Goal: Transaction & Acquisition: Purchase product/service

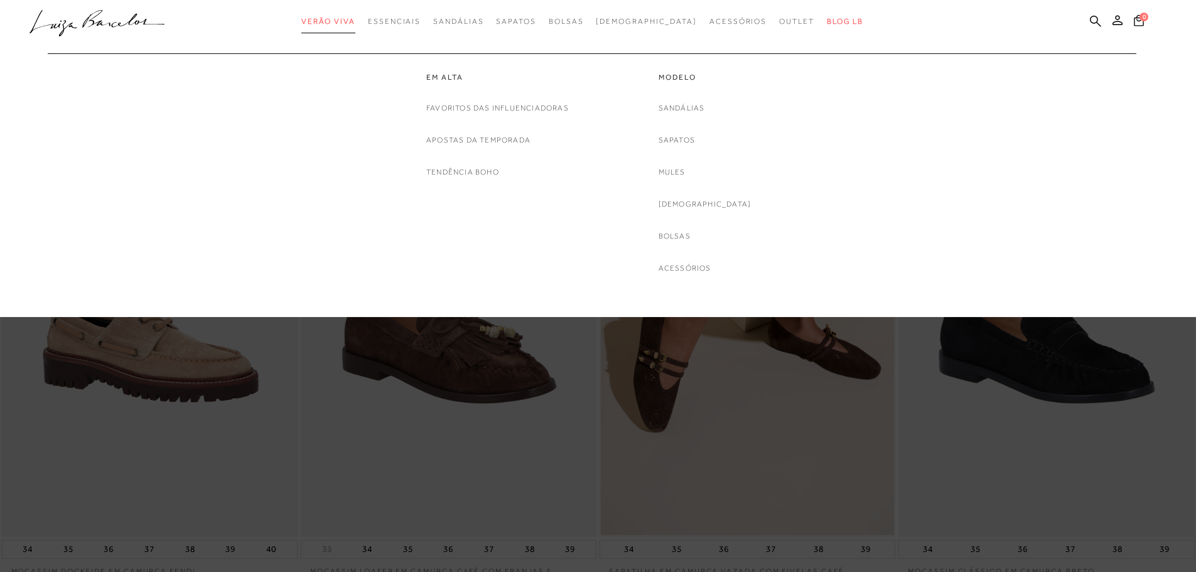
click at [355, 22] on span "Verão Viva" at bounding box center [328, 21] width 54 height 9
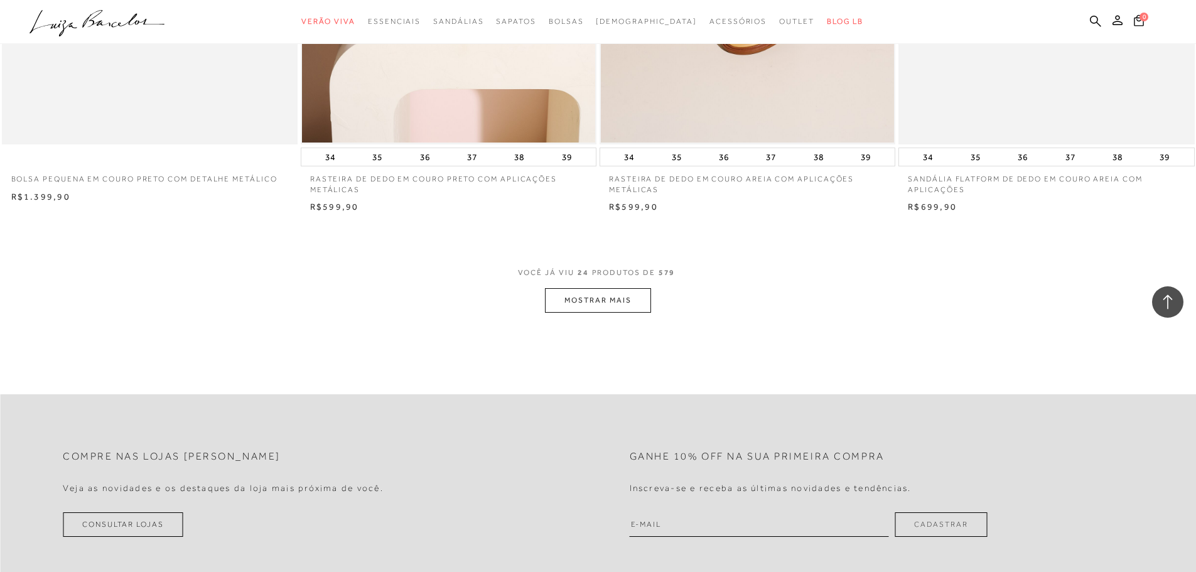
scroll to position [3203, 0]
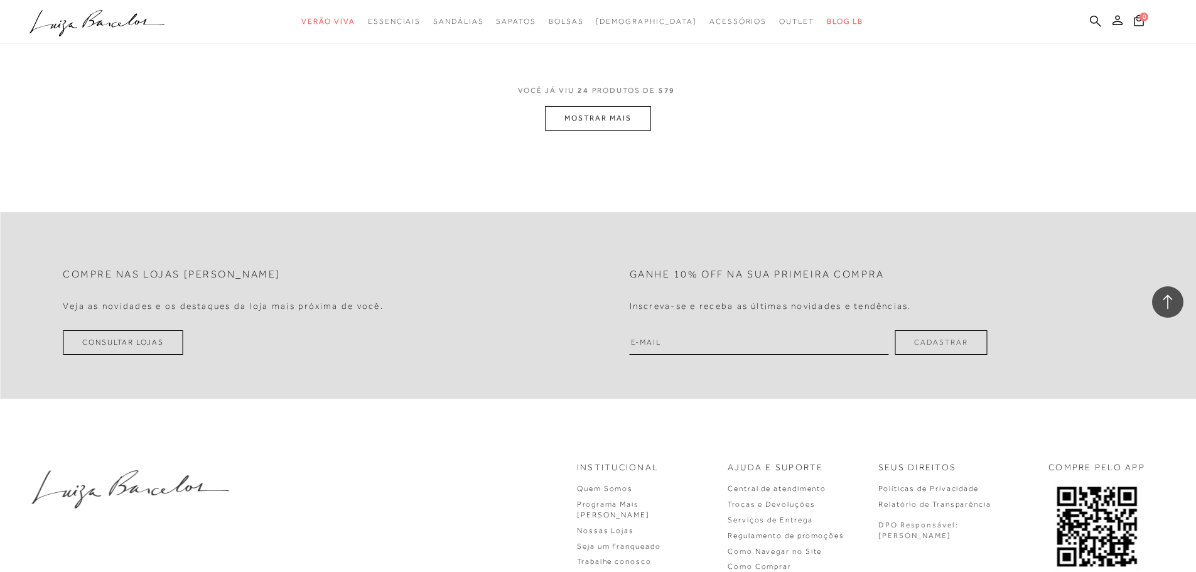
click at [602, 103] on span "VOCÊ JÁ VIU 24 PRODUTOS DE 579" at bounding box center [598, 95] width 161 height 23
click at [604, 126] on button "MOSTRAR MAIS" at bounding box center [598, 118] width 106 height 24
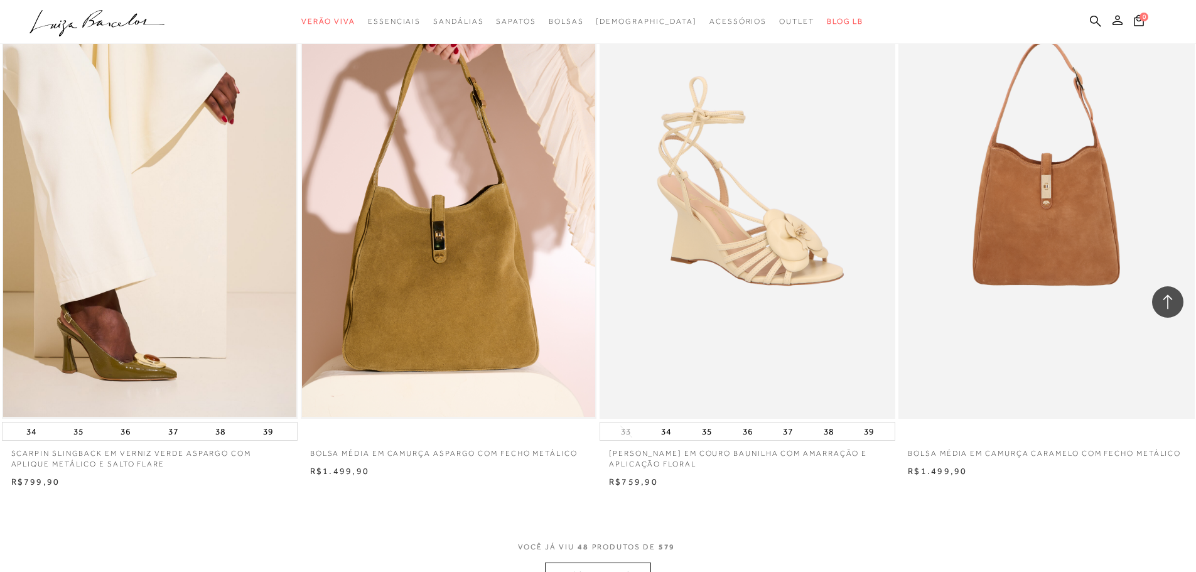
scroll to position [6029, 0]
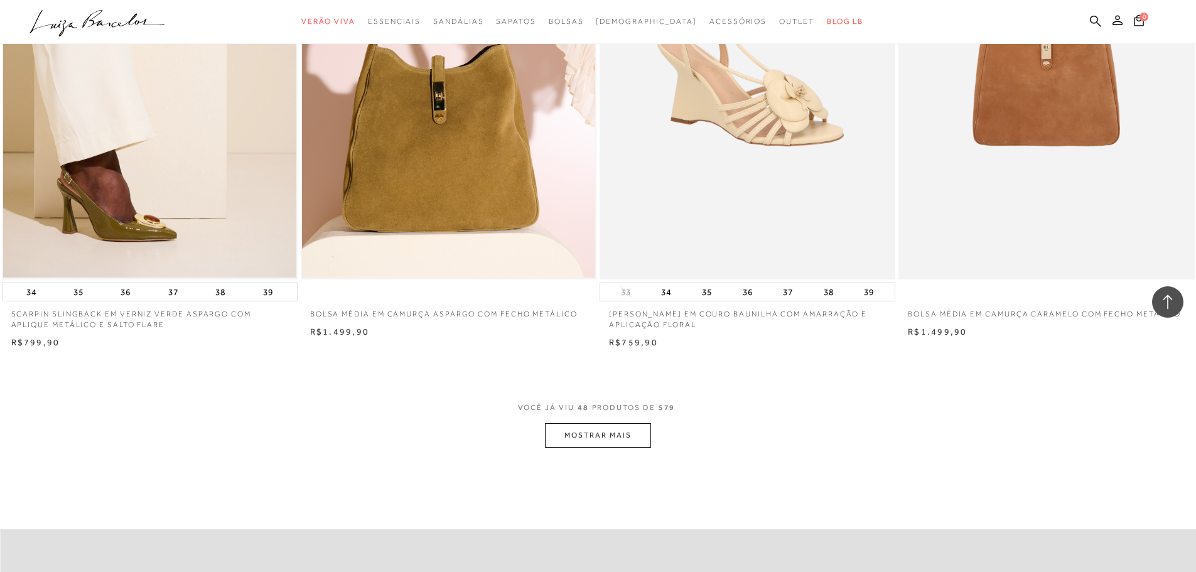
click at [629, 438] on button "MOSTRAR MAIS" at bounding box center [598, 435] width 106 height 24
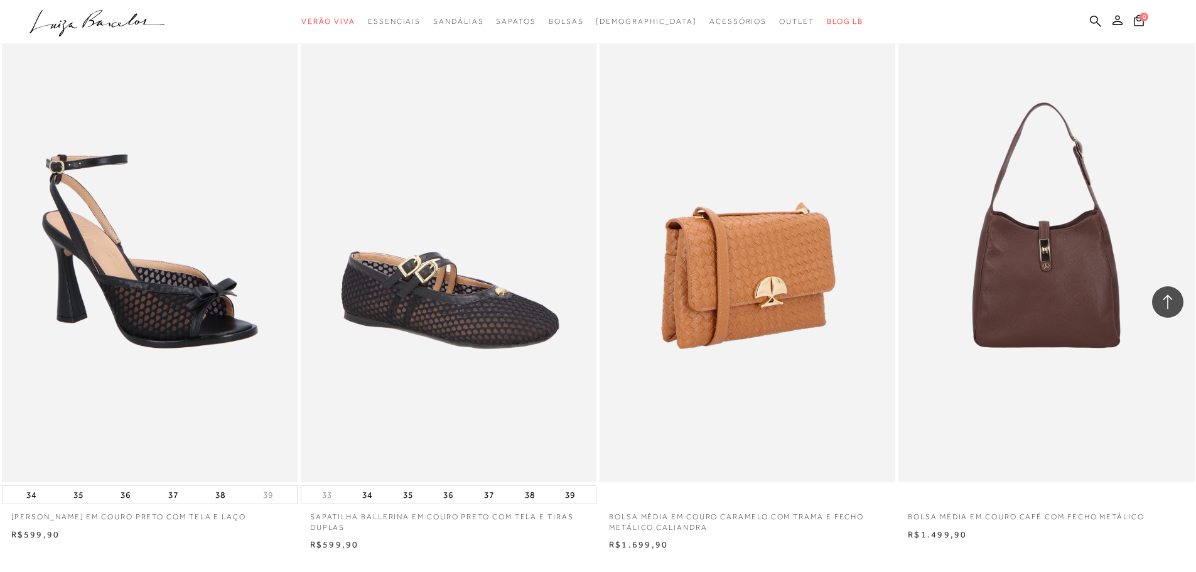
scroll to position [9358, 0]
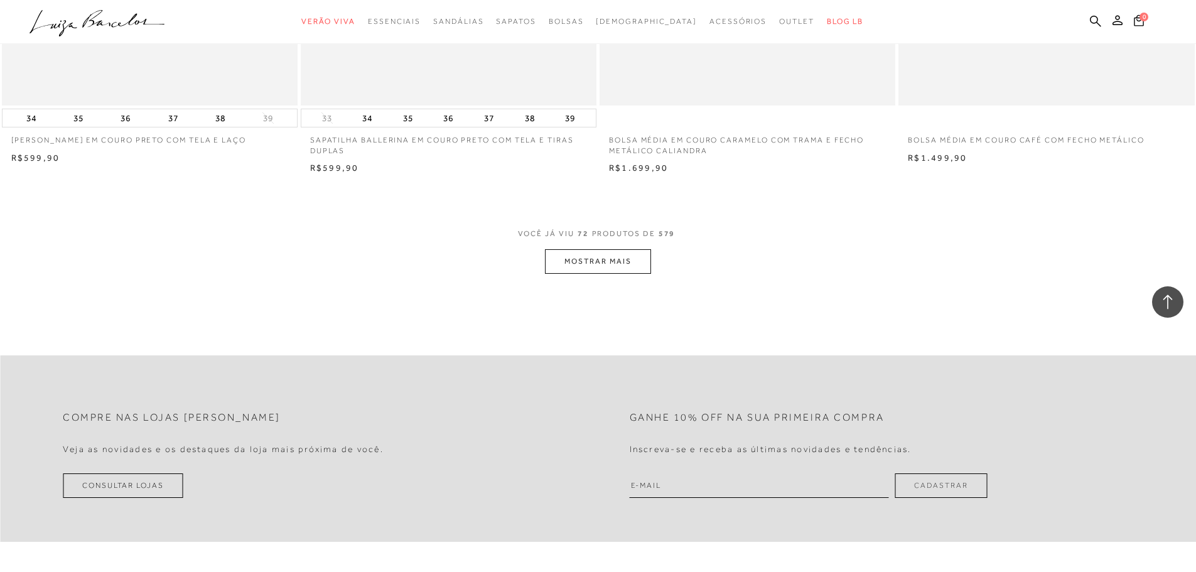
click at [634, 259] on button "MOSTRAR MAIS" at bounding box center [598, 261] width 106 height 24
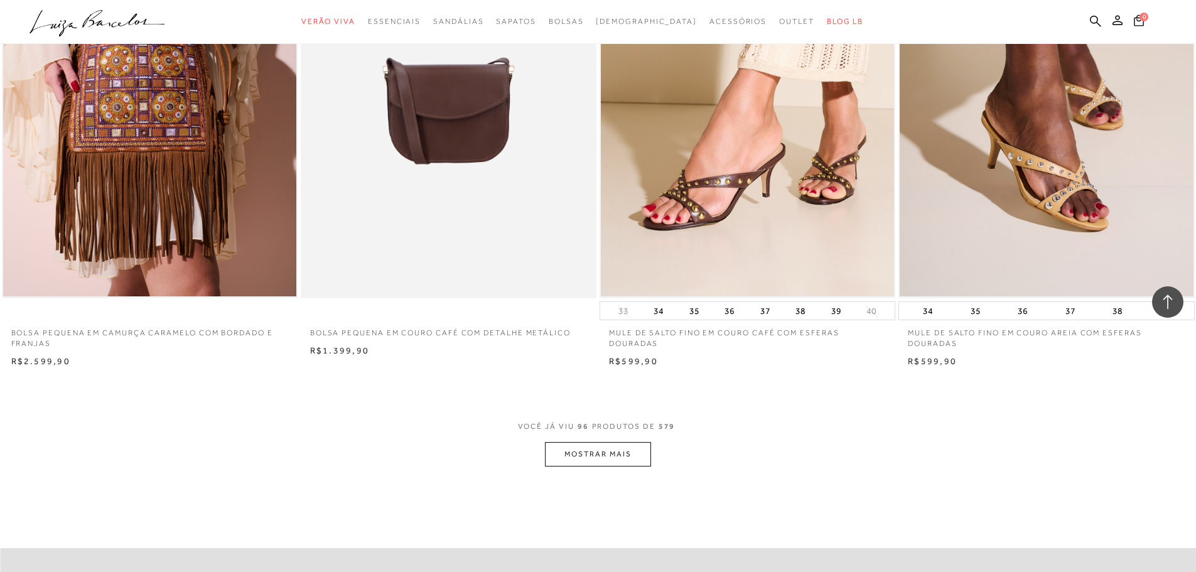
scroll to position [12436, 0]
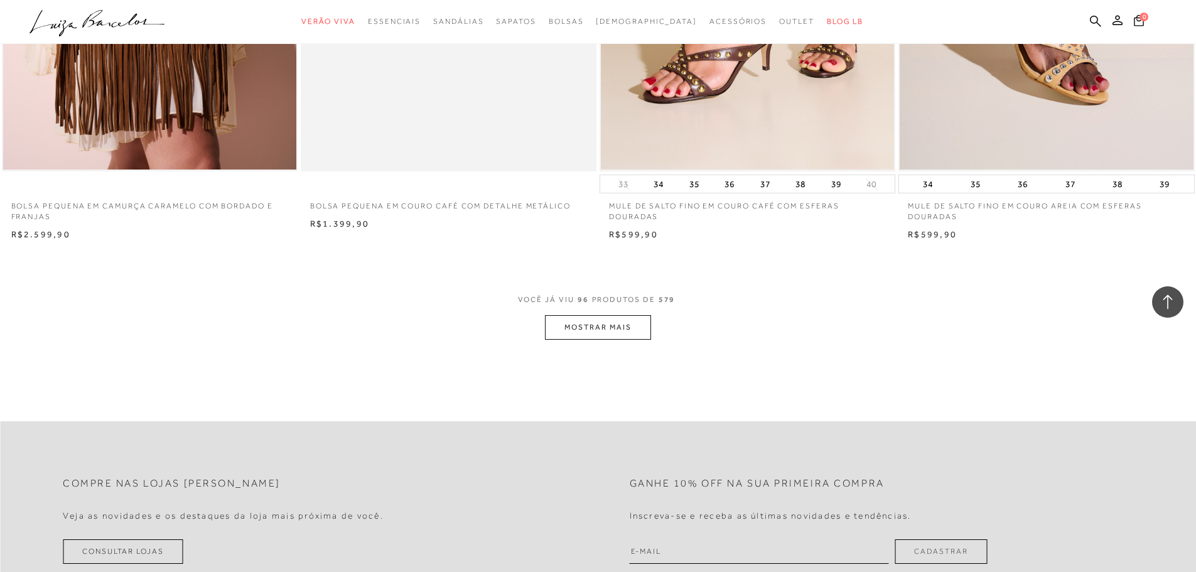
click at [568, 332] on button "MOSTRAR MAIS" at bounding box center [598, 327] width 106 height 24
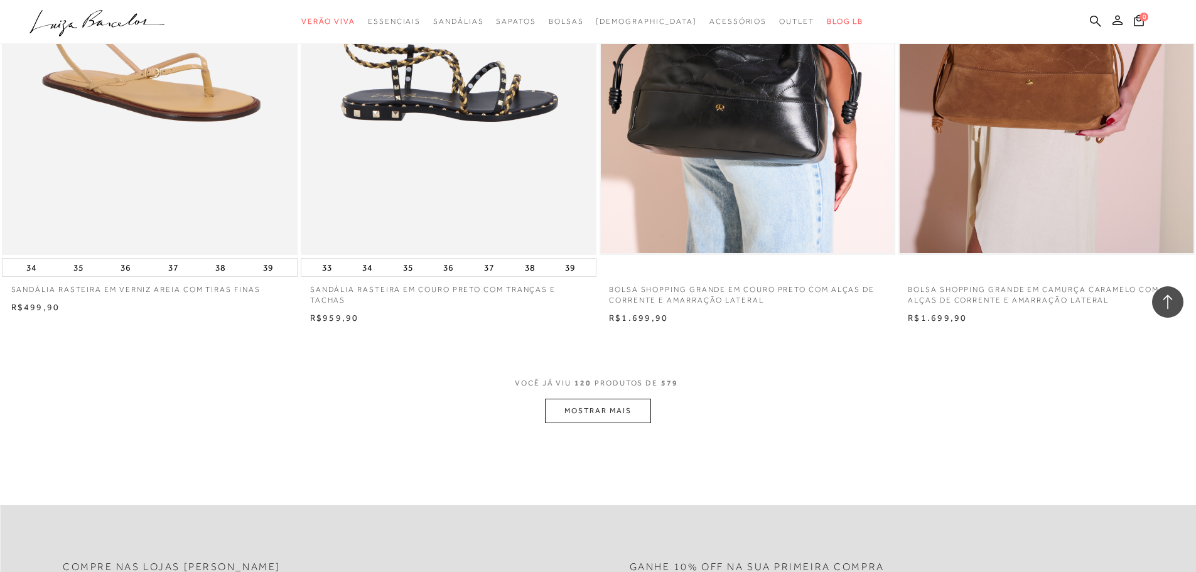
scroll to position [15639, 0]
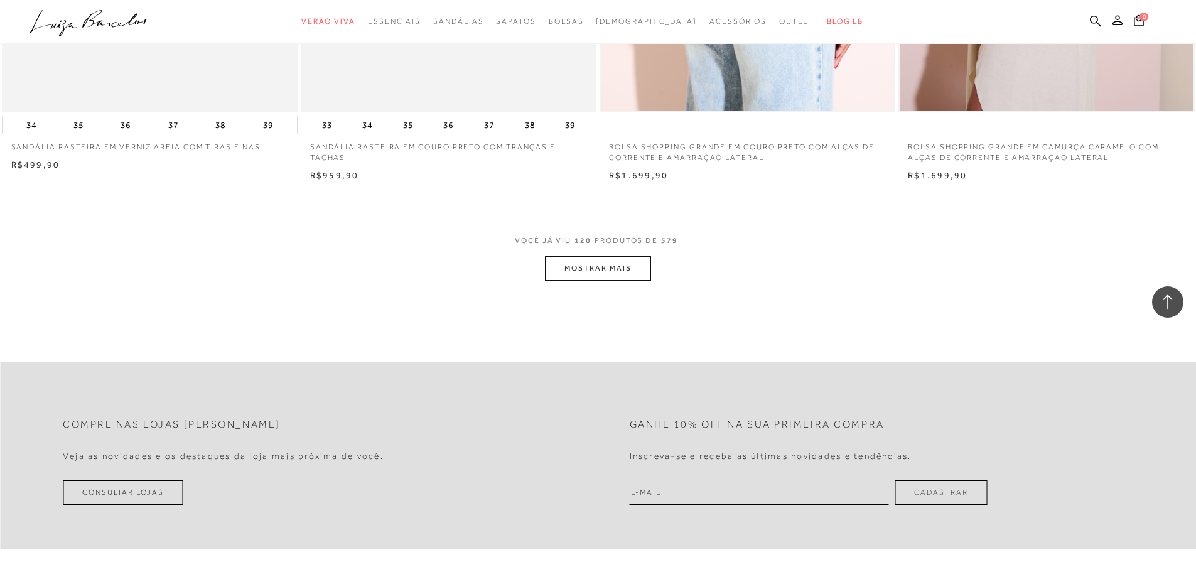
click at [582, 261] on button "MOSTRAR MAIS" at bounding box center [598, 268] width 106 height 24
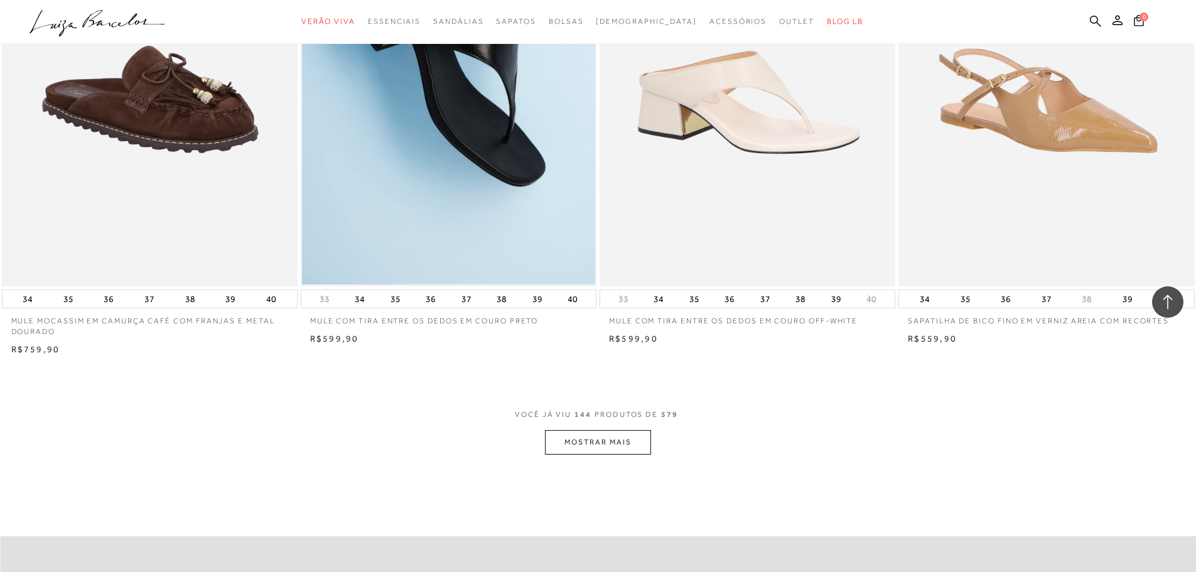
scroll to position [18779, 0]
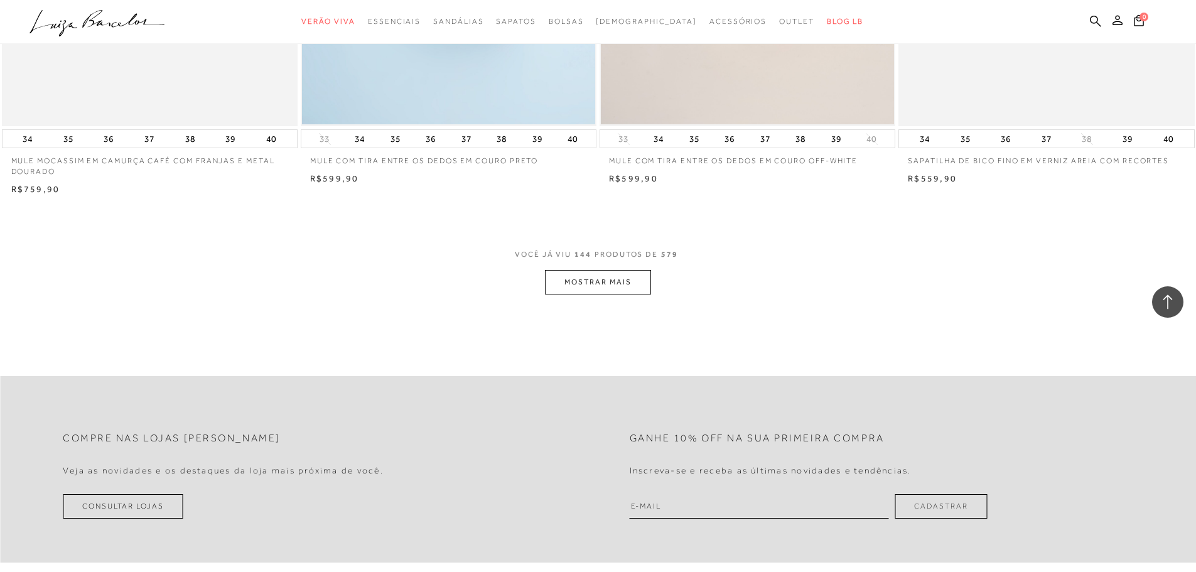
click at [621, 286] on button "MOSTRAR MAIS" at bounding box center [598, 282] width 106 height 24
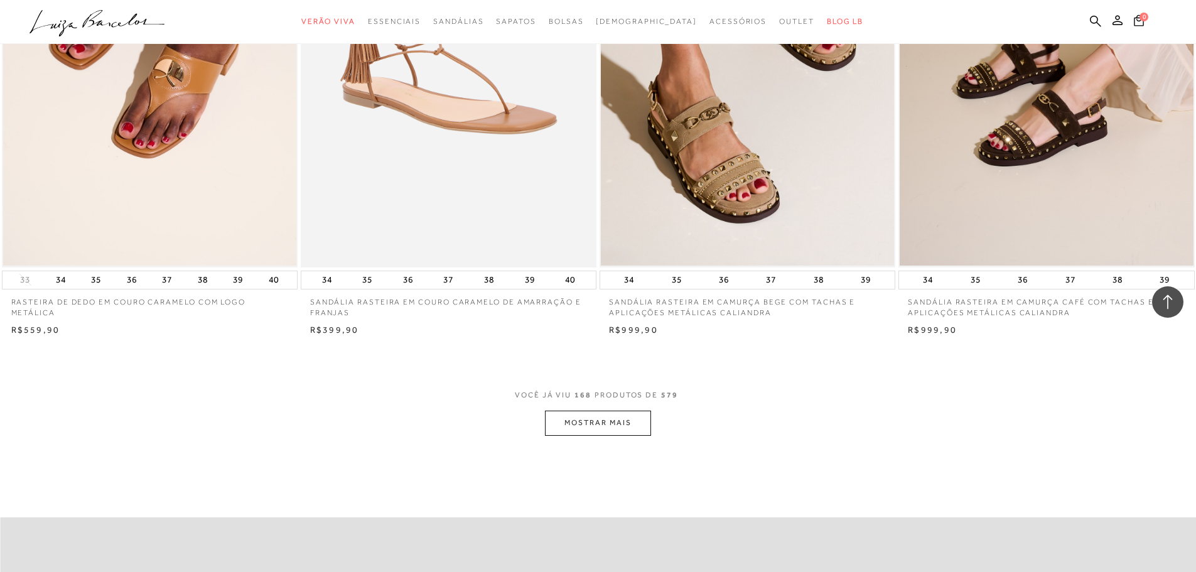
scroll to position [21919, 0]
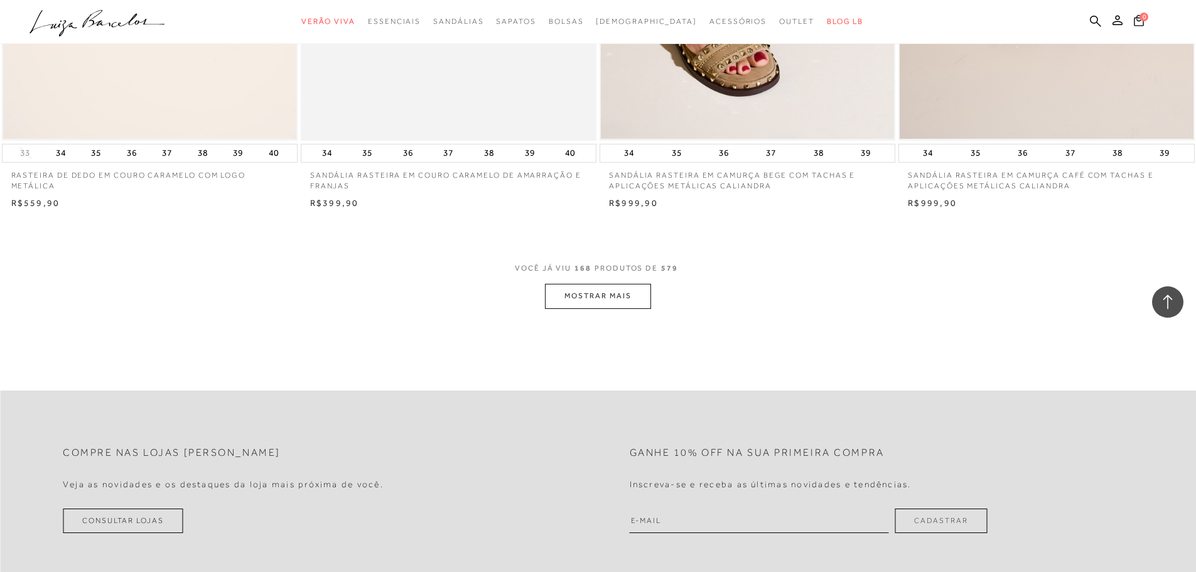
click at [578, 300] on button "MOSTRAR MAIS" at bounding box center [598, 296] width 106 height 24
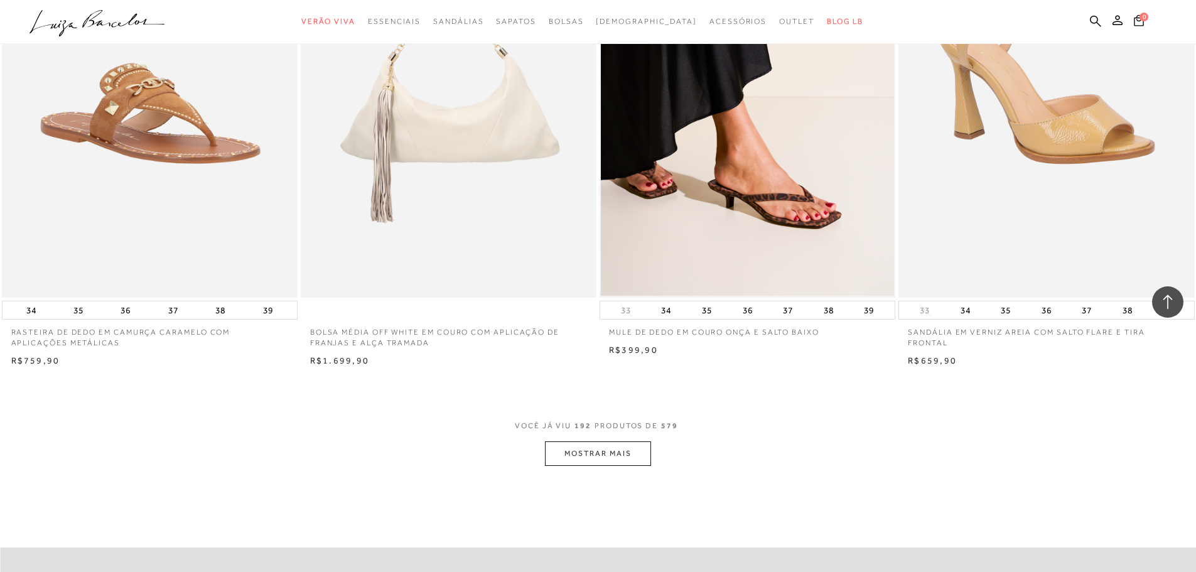
scroll to position [25060, 0]
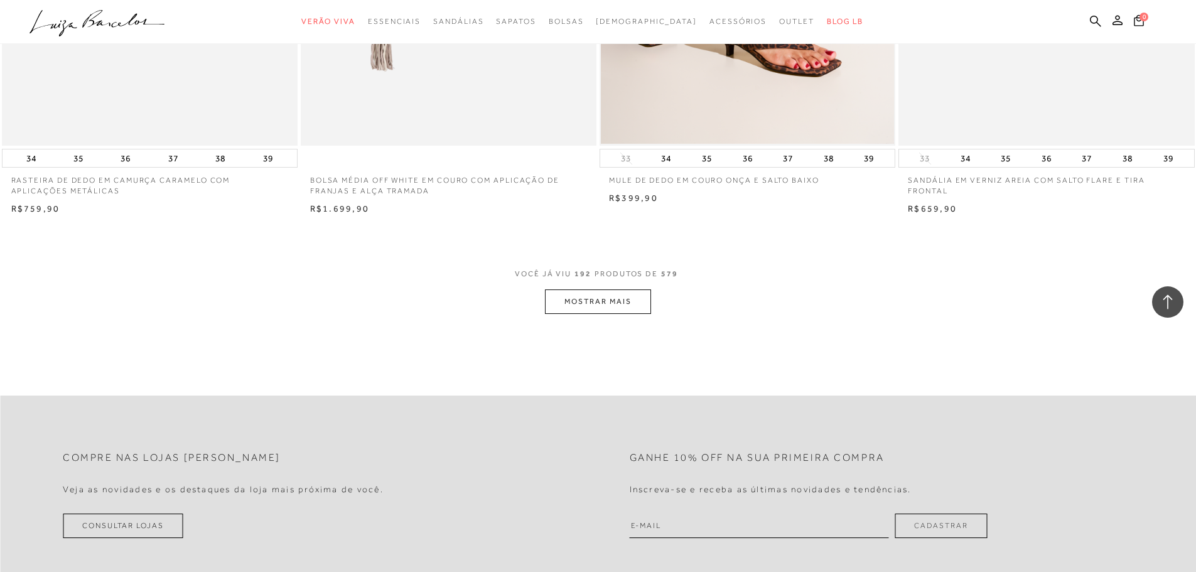
click at [599, 314] on button "MOSTRAR MAIS" at bounding box center [598, 302] width 106 height 24
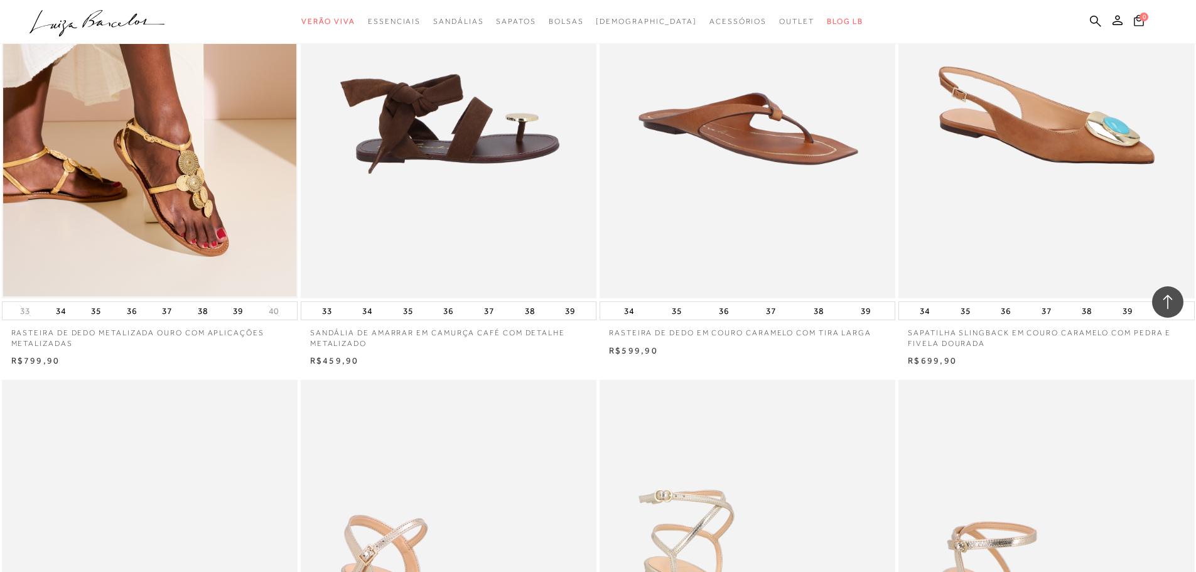
scroll to position [27509, 0]
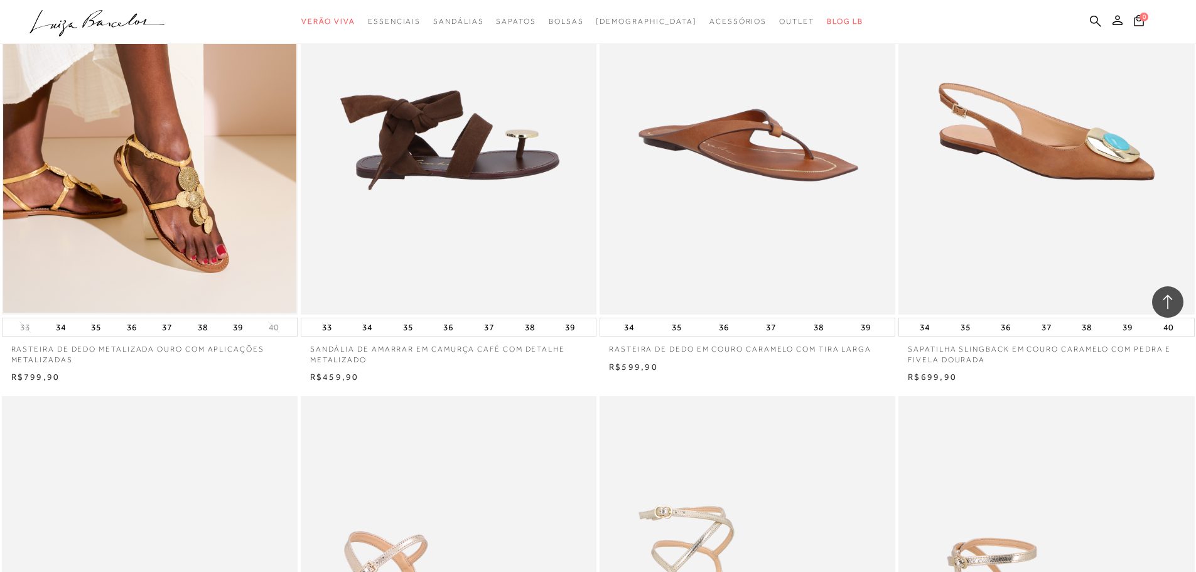
click at [472, 227] on img at bounding box center [449, 93] width 295 height 444
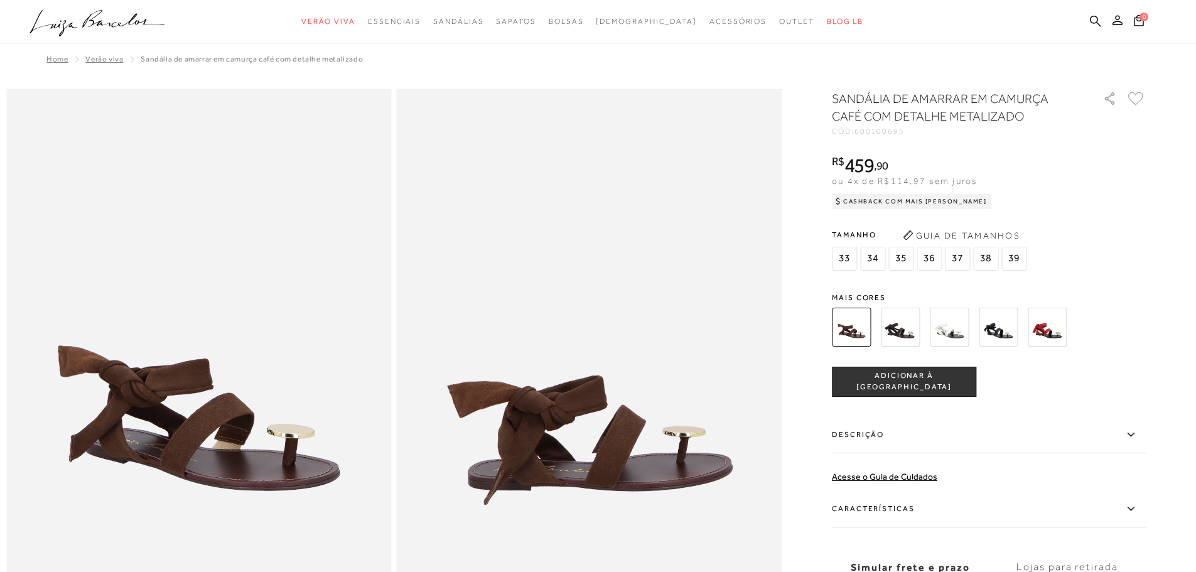
click at [905, 276] on div "SANDÁLIA DE AMARRAR EM CAMURÇA CAFÉ COM DETALHE METALIZADO CÓD: 600100695 × É n…" at bounding box center [989, 369] width 314 height 559
click at [901, 327] on img at bounding box center [900, 327] width 39 height 39
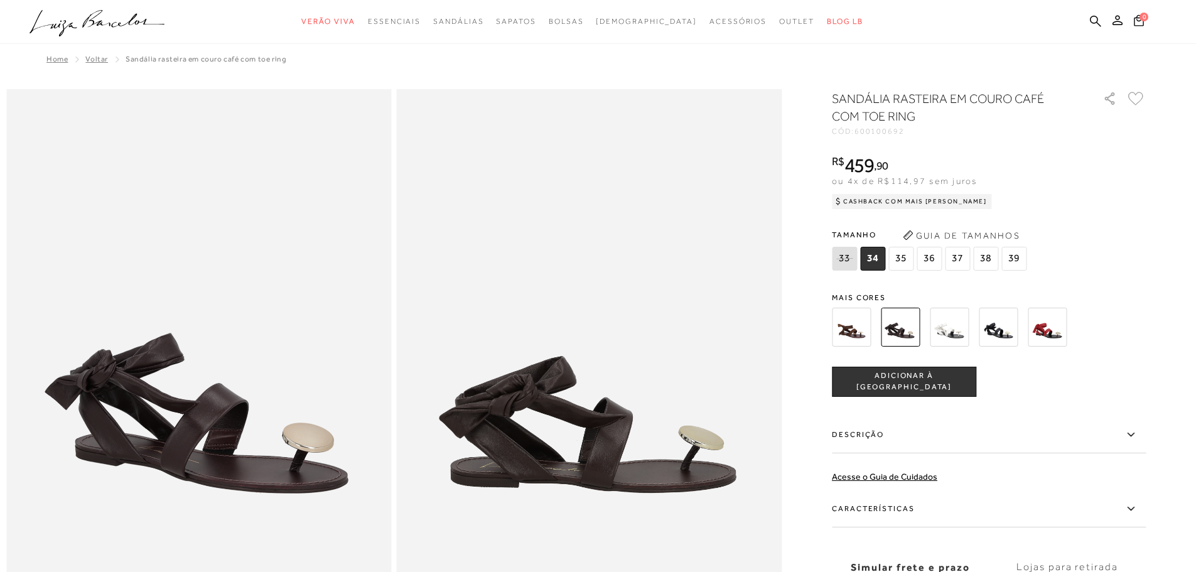
click at [1001, 330] on img at bounding box center [998, 327] width 39 height 39
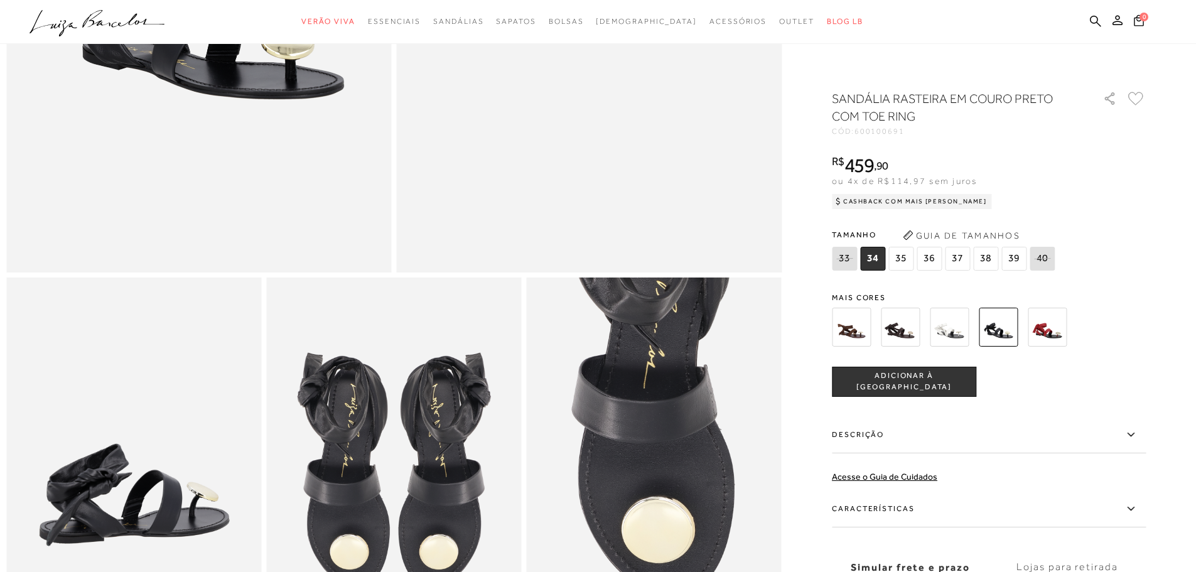
scroll to position [502, 0]
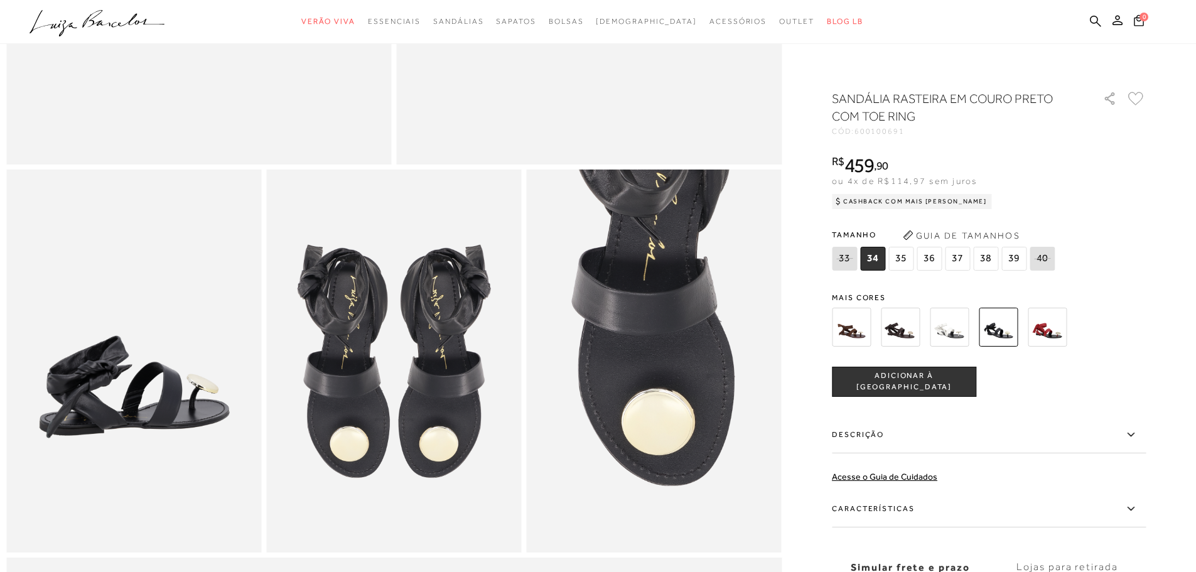
click at [1044, 329] on img at bounding box center [1047, 327] width 39 height 39
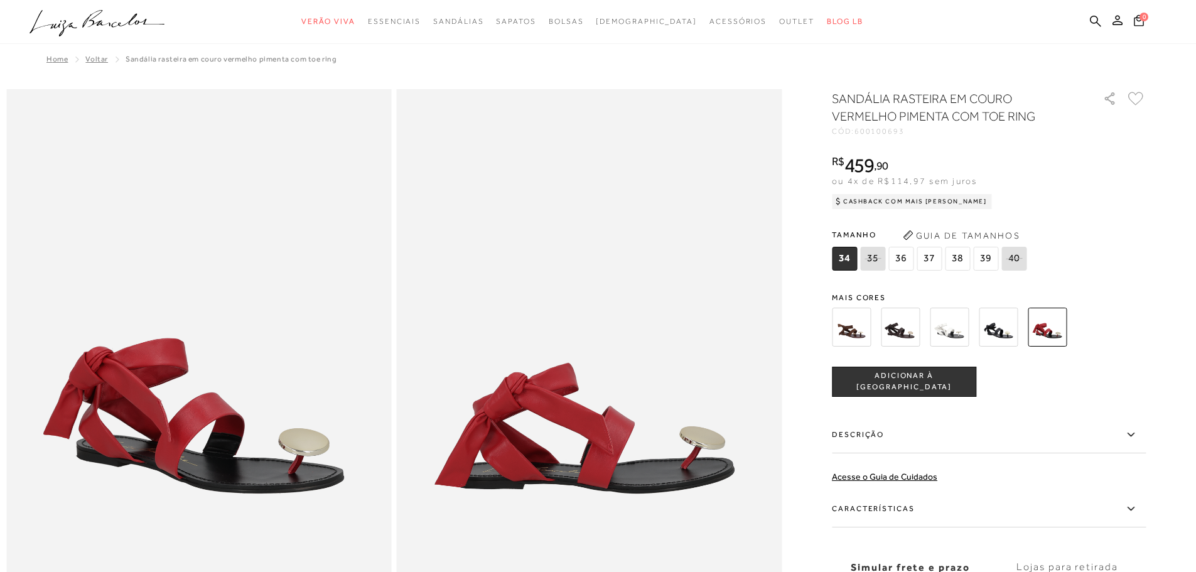
click at [942, 325] on img at bounding box center [949, 327] width 39 height 39
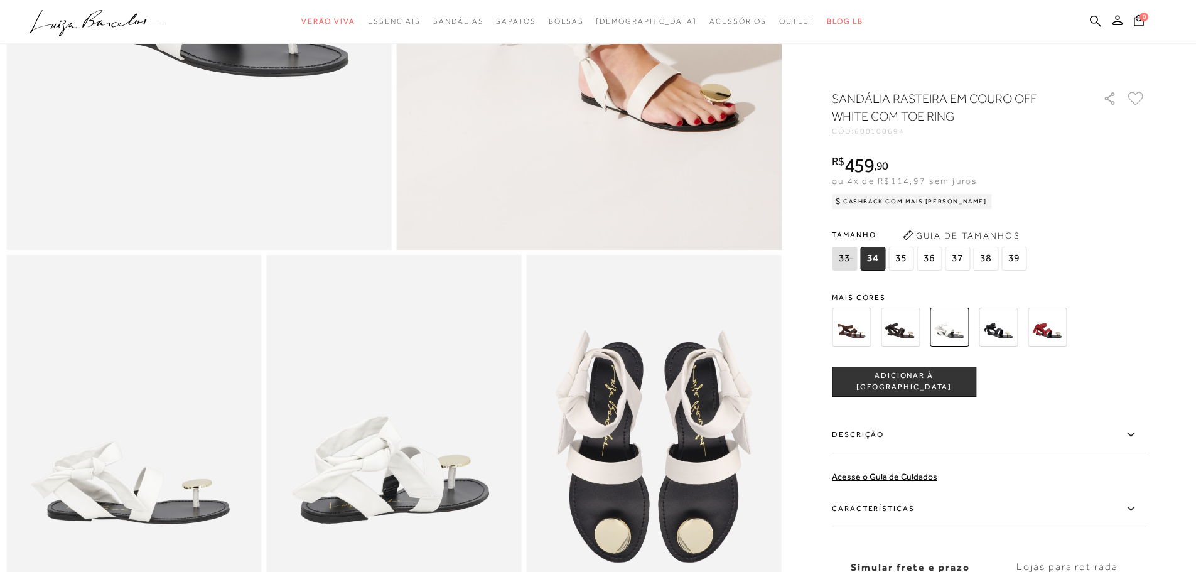
scroll to position [502, 0]
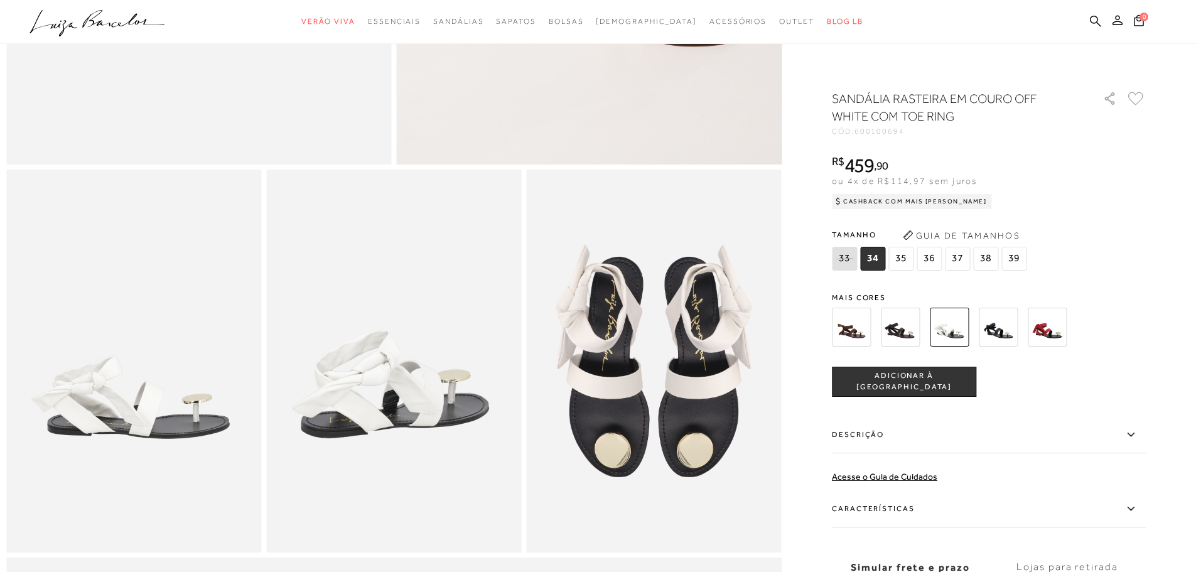
click at [898, 330] on img at bounding box center [900, 327] width 39 height 39
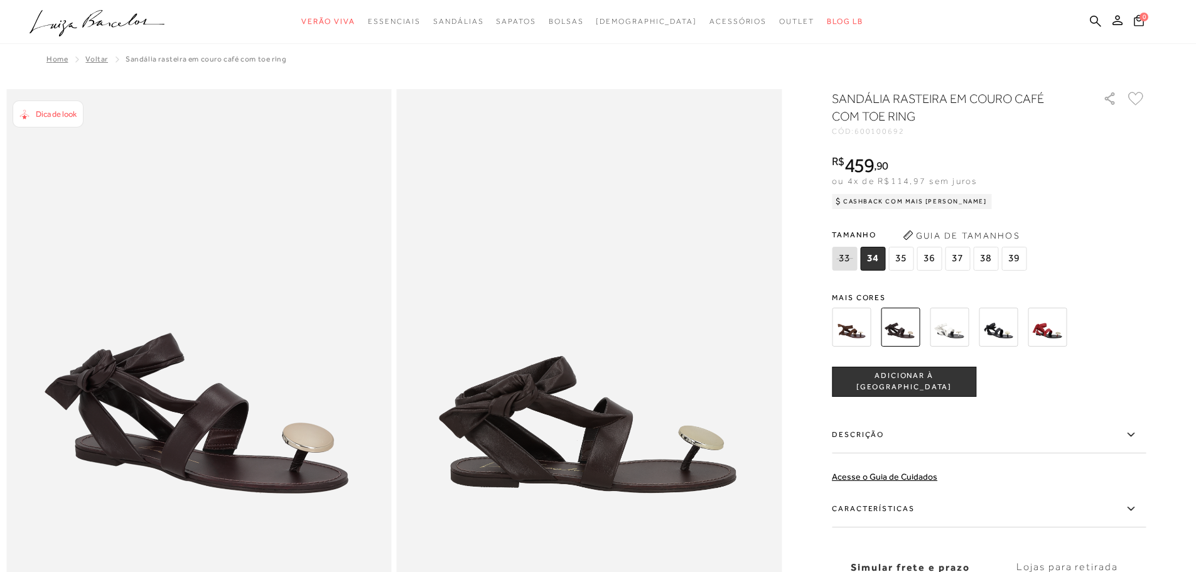
click at [865, 330] on img at bounding box center [851, 327] width 39 height 39
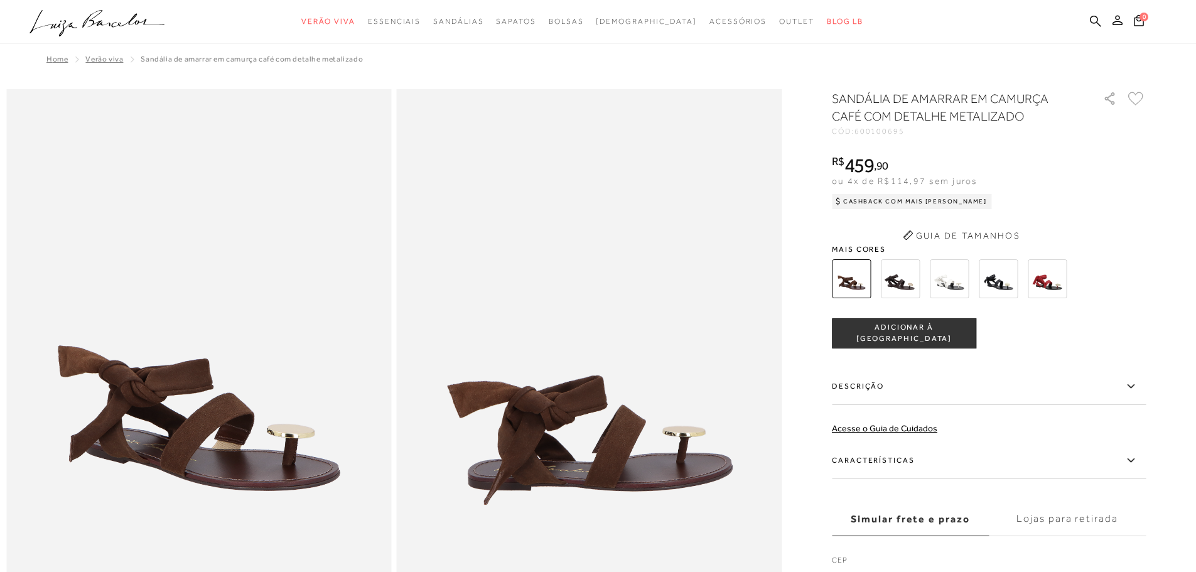
click at [1004, 290] on div "SANDÁLIA DE AMARRAR EM CAMURÇA CAFÉ COM DETALHE METALIZADO CÓD: 600100695 × É n…" at bounding box center [989, 345] width 314 height 511
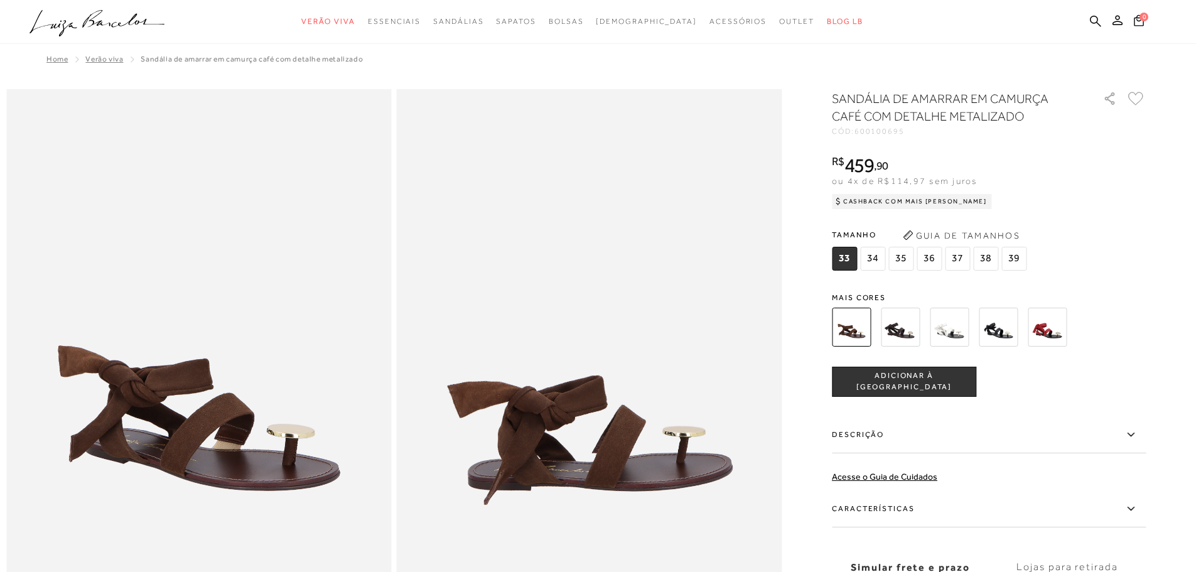
click at [1006, 333] on img at bounding box center [998, 327] width 39 height 39
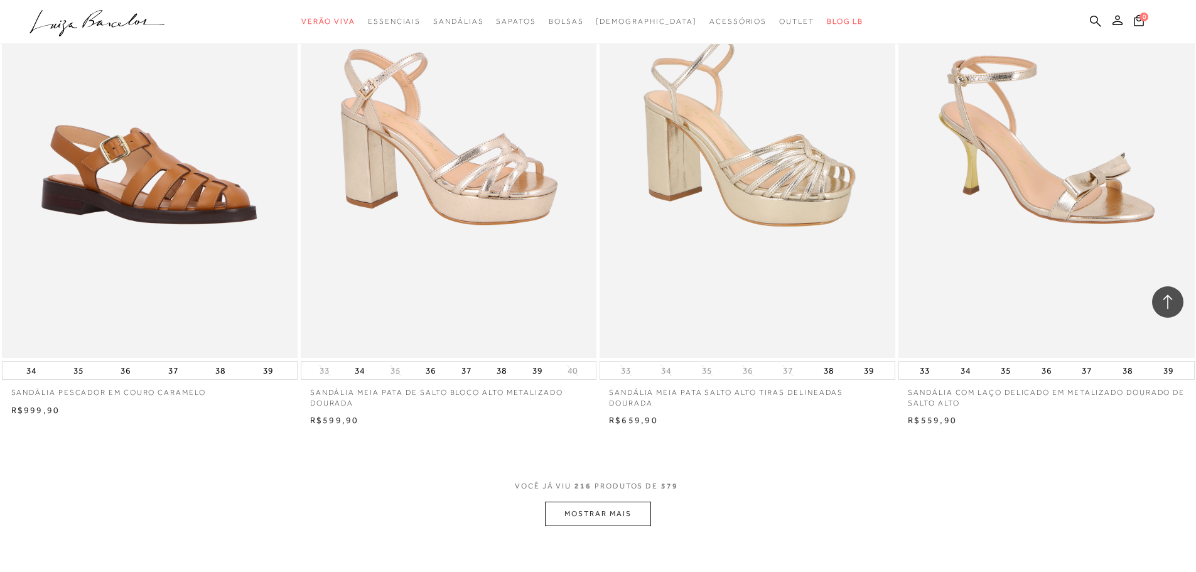
scroll to position [28042, 0]
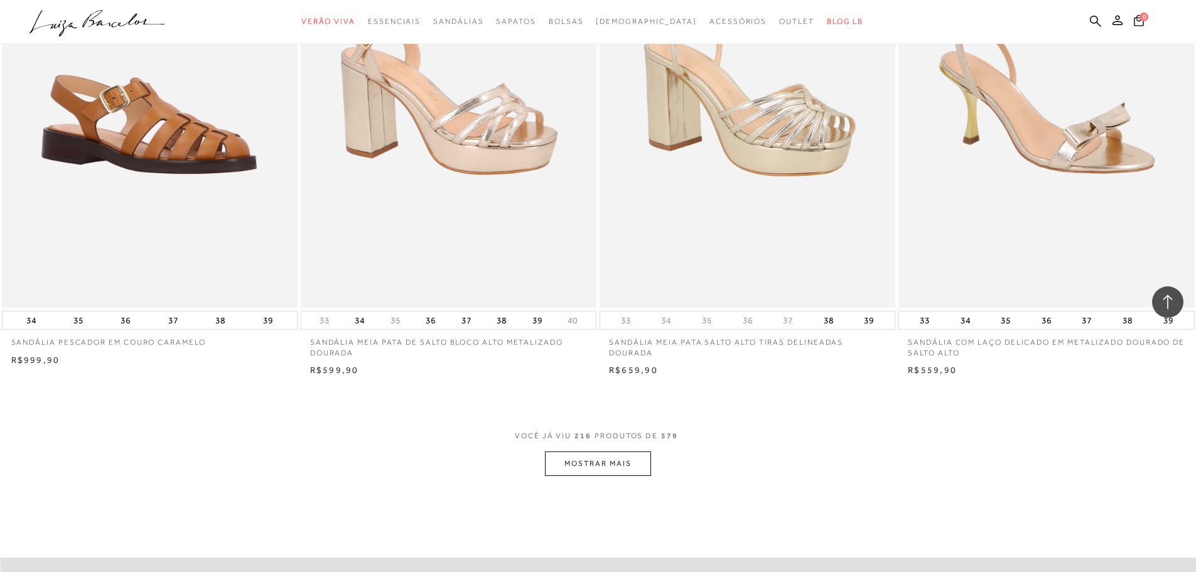
click at [588, 476] on button "MOSTRAR MAIS" at bounding box center [598, 464] width 106 height 24
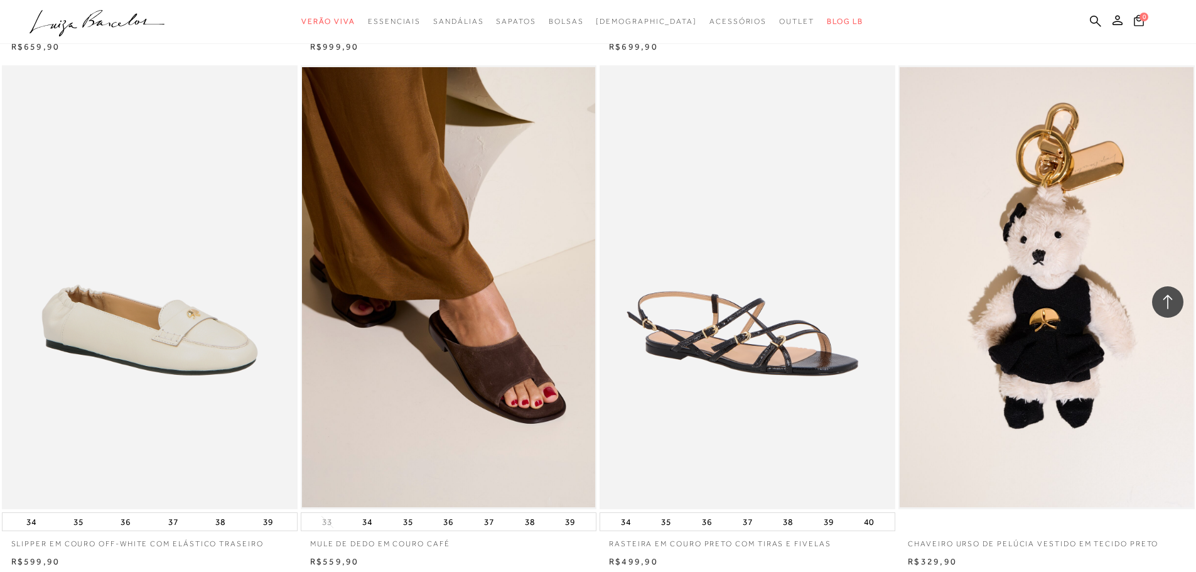
scroll to position [31245, 0]
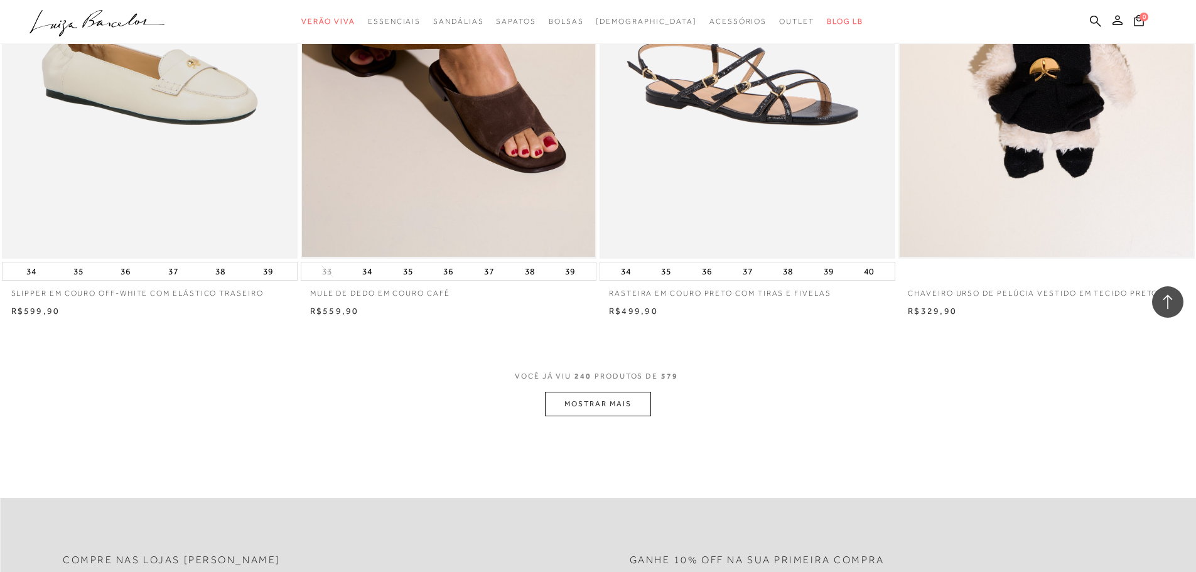
click at [605, 416] on button "MOSTRAR MAIS" at bounding box center [598, 404] width 106 height 24
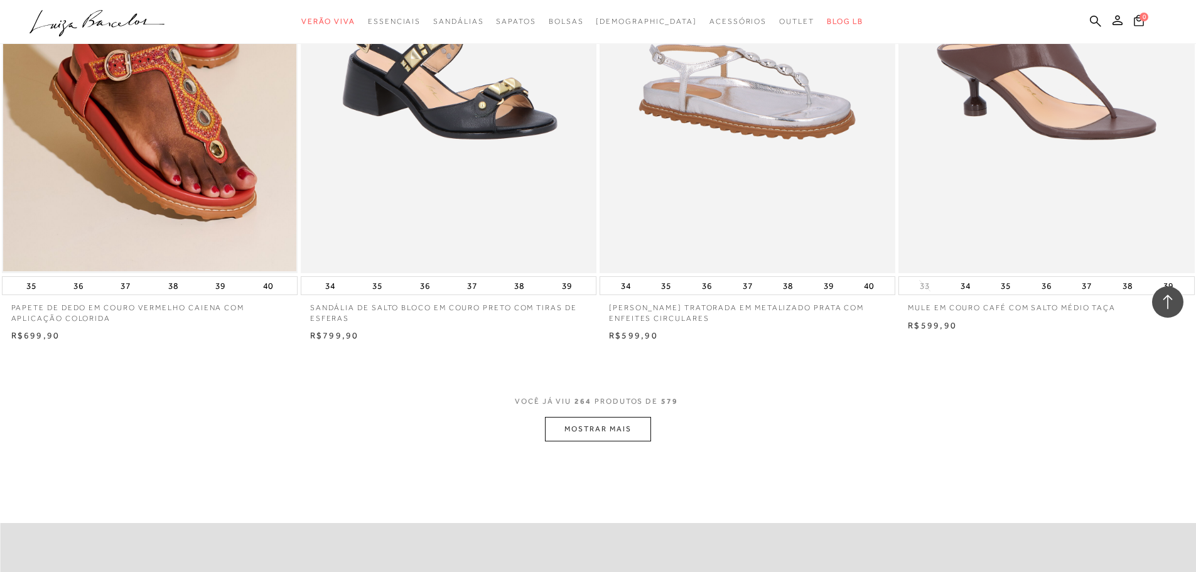
scroll to position [34322, 0]
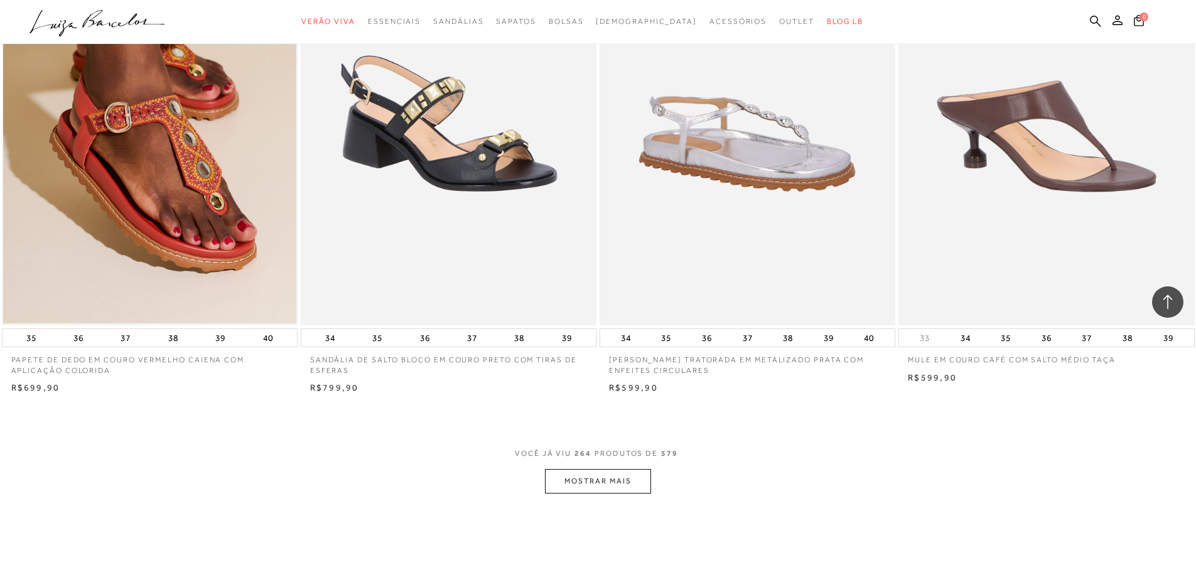
click at [588, 487] on button "MOSTRAR MAIS" at bounding box center [598, 481] width 106 height 24
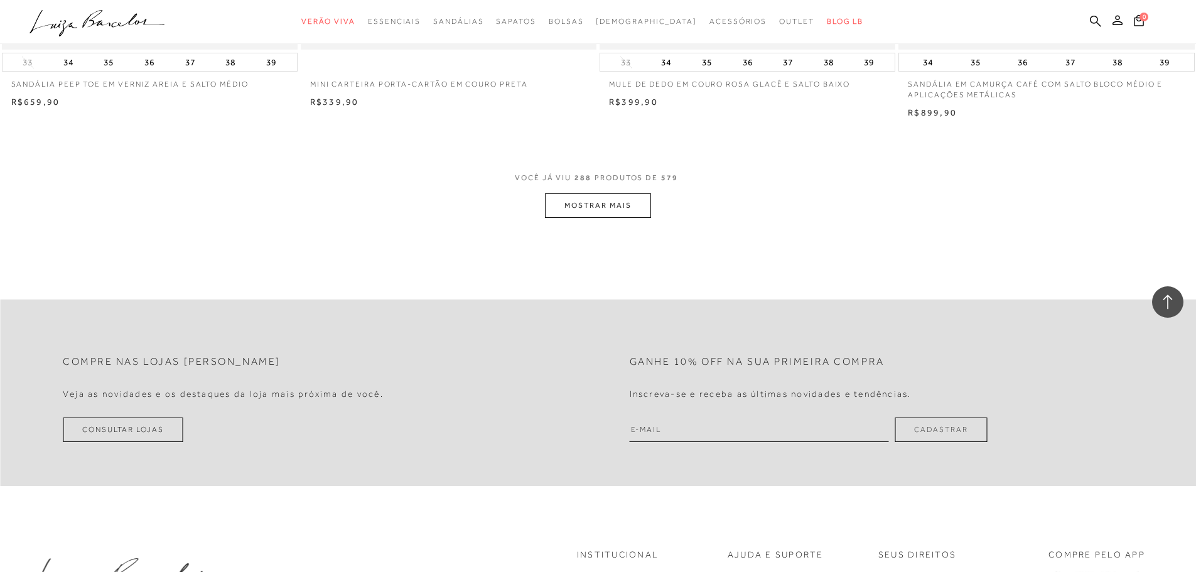
scroll to position [37777, 0]
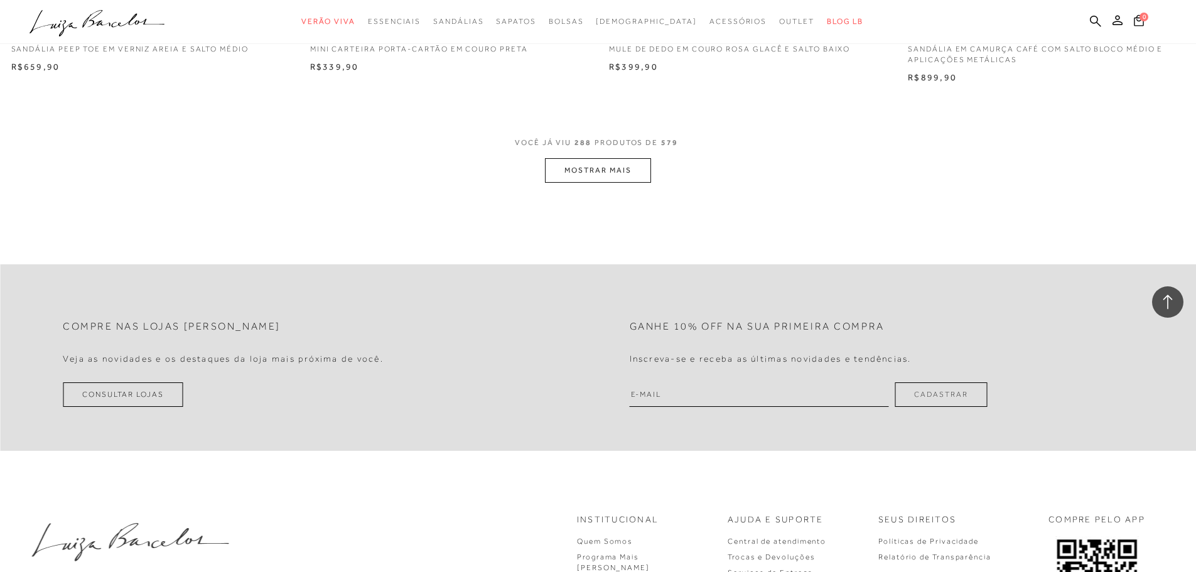
click at [606, 176] on button "MOSTRAR MAIS" at bounding box center [598, 170] width 106 height 24
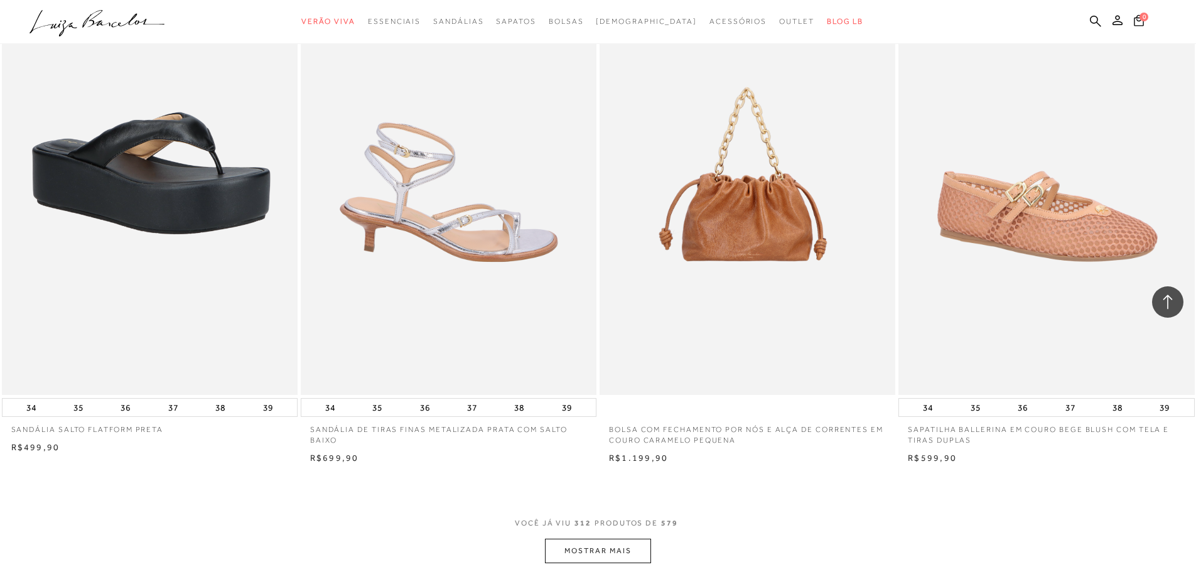
scroll to position [40980, 0]
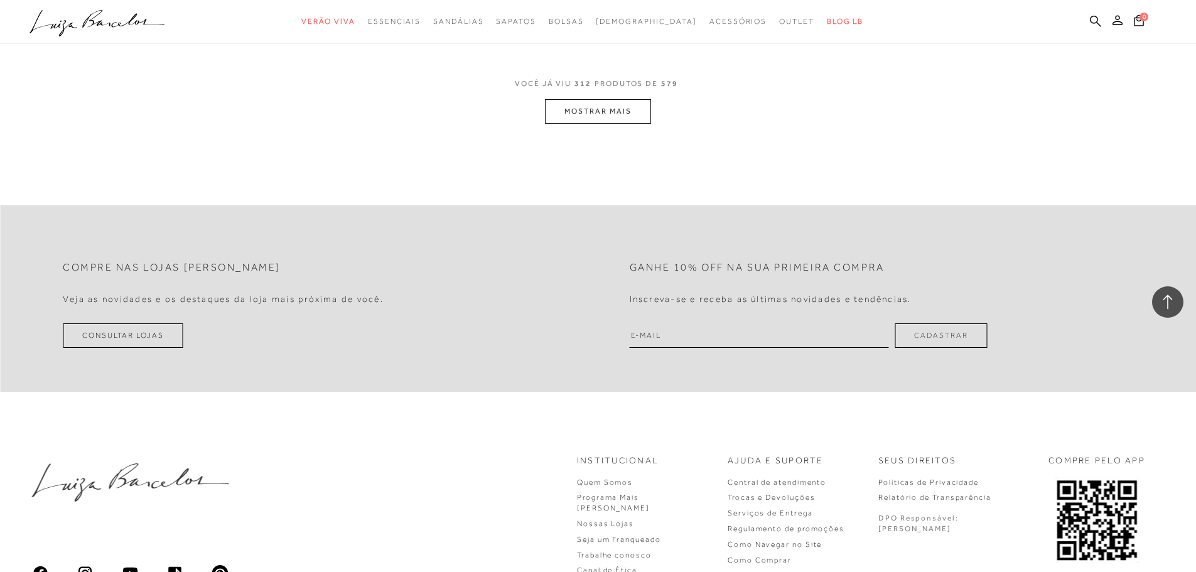
click at [590, 124] on button "MOSTRAR MAIS" at bounding box center [598, 111] width 106 height 24
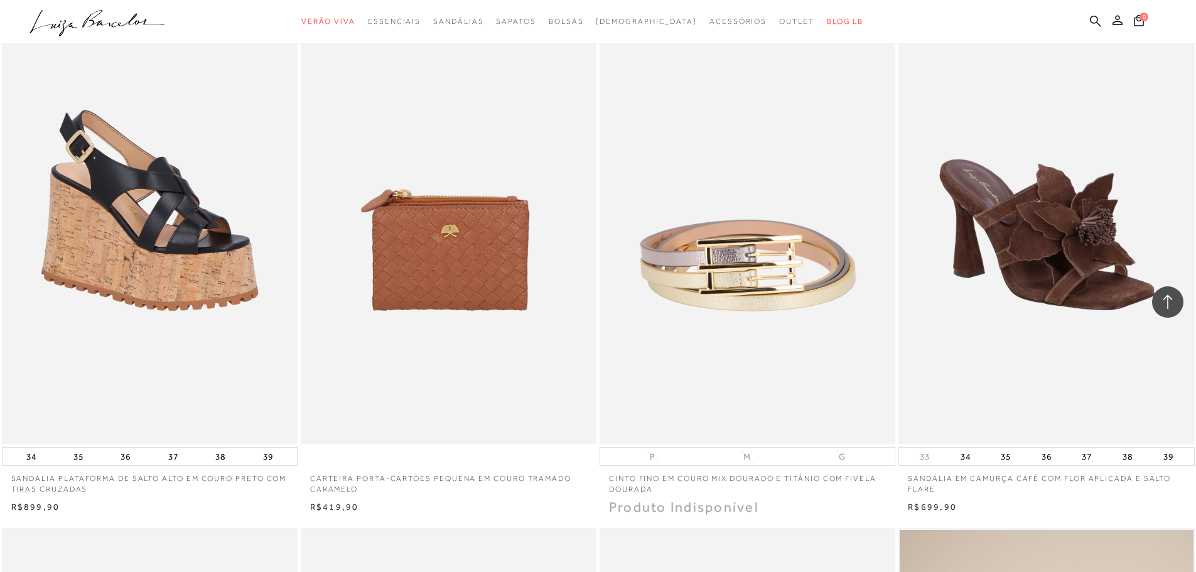
scroll to position [53405, 0]
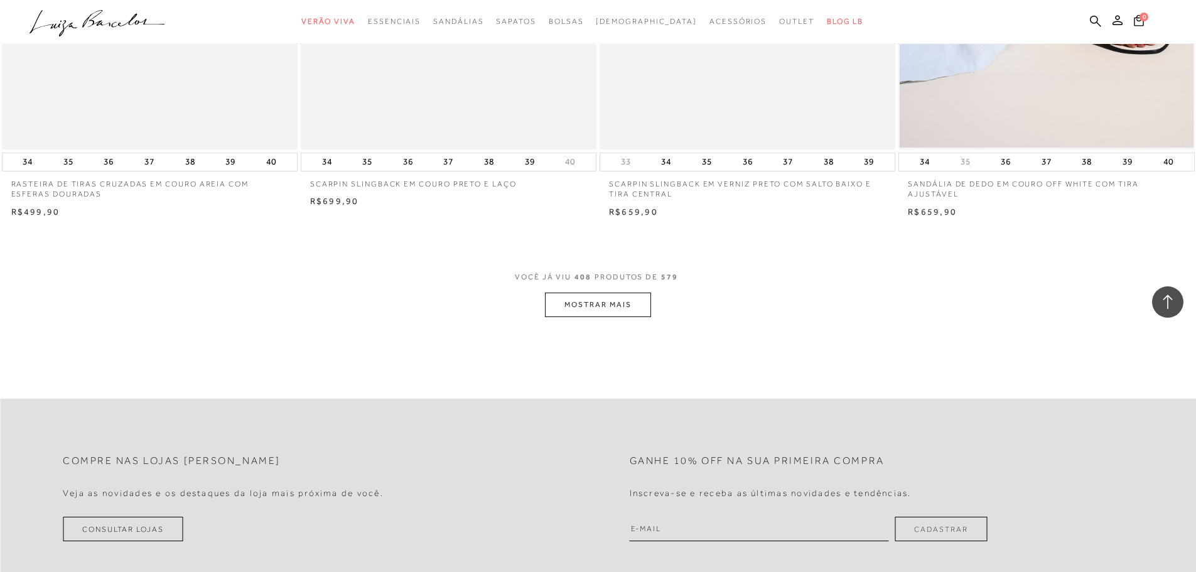
click at [595, 308] on button "MOSTRAR MAIS" at bounding box center [598, 305] width 106 height 24
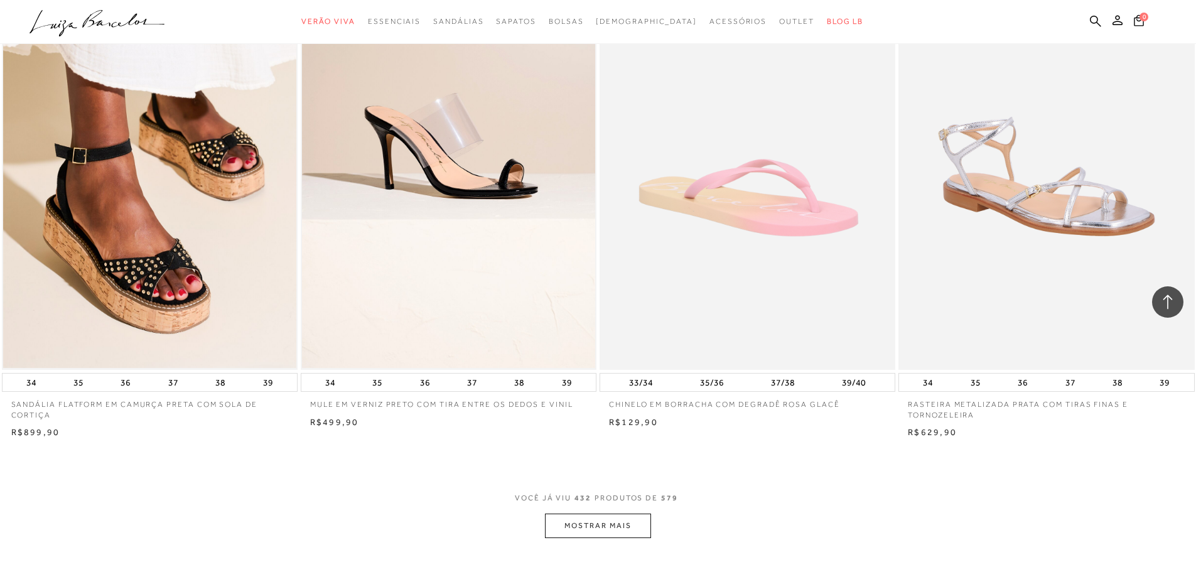
scroll to position [56590, 0]
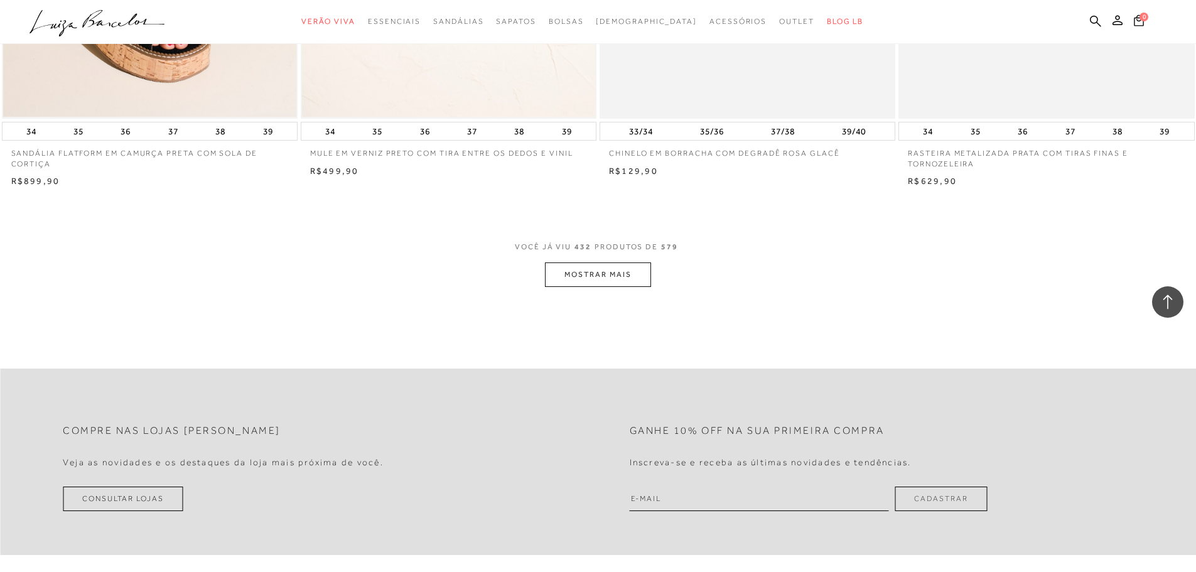
click at [611, 287] on button "MOSTRAR MAIS" at bounding box center [598, 275] width 106 height 24
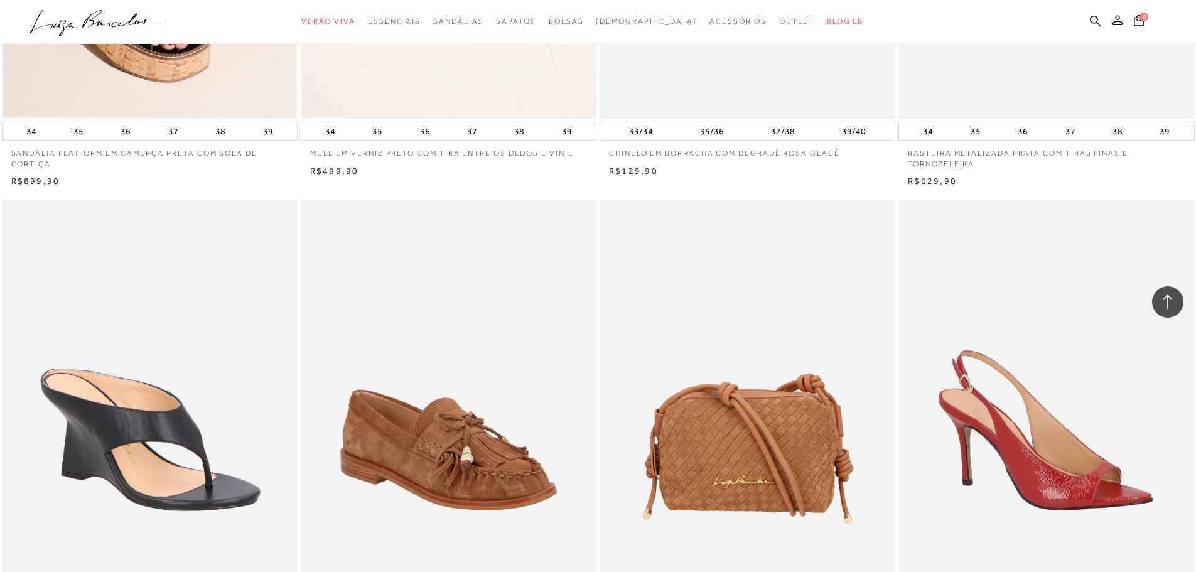
scroll to position [59605, 0]
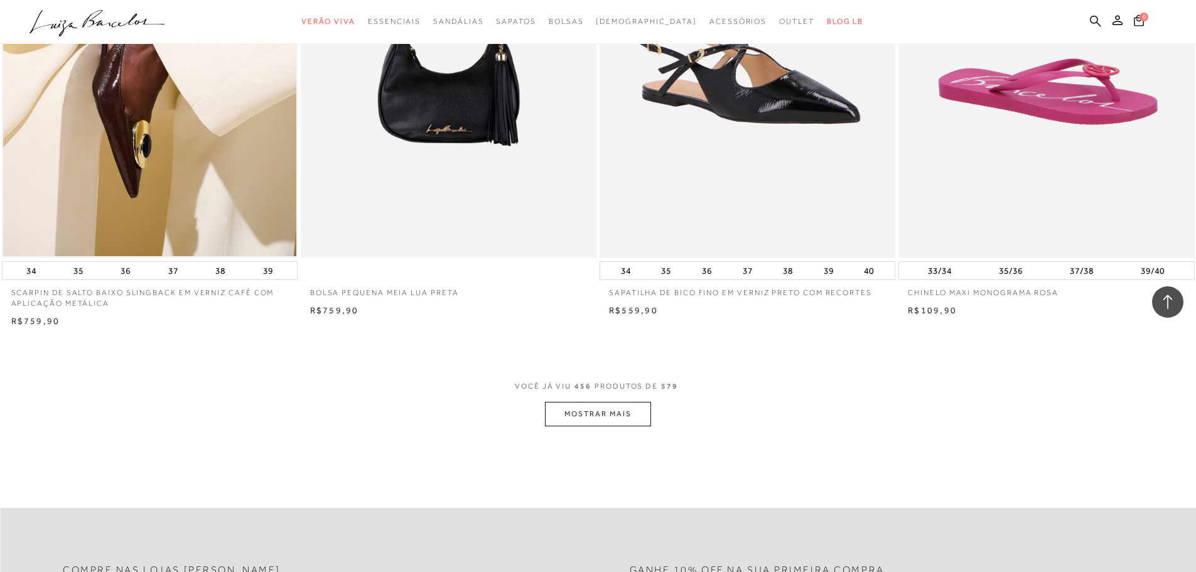
click at [607, 425] on button "MOSTRAR MAIS" at bounding box center [598, 414] width 106 height 24
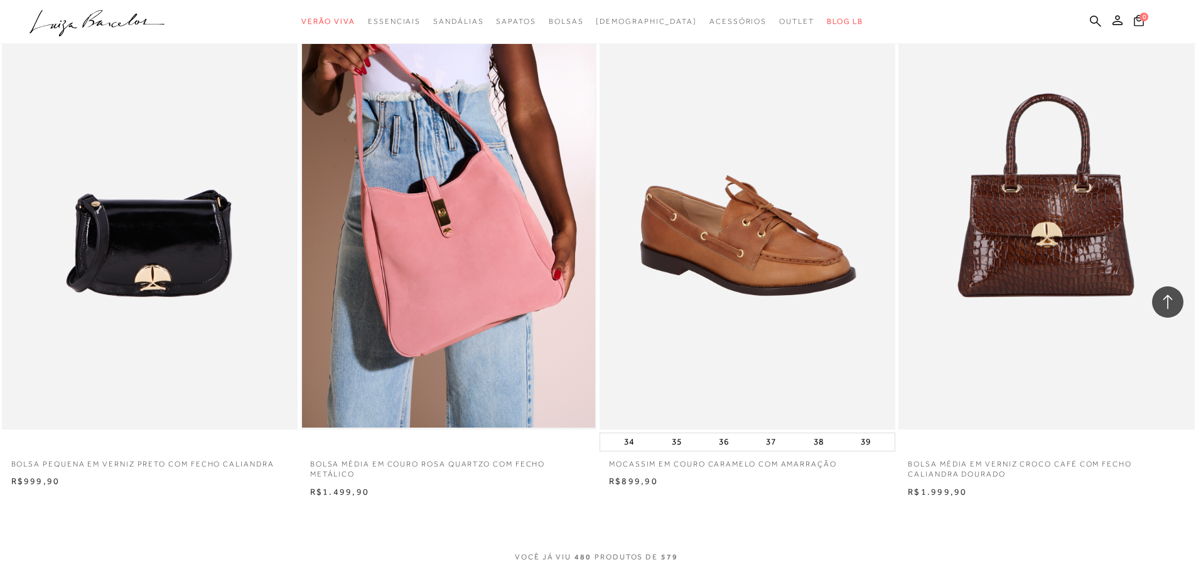
scroll to position [62871, 0]
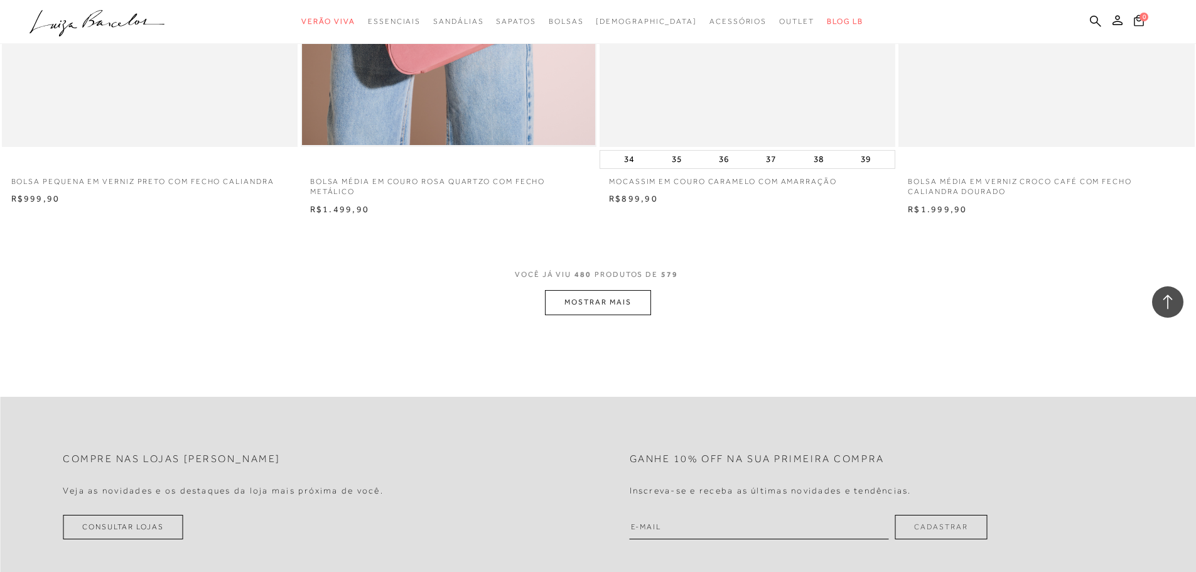
click at [594, 315] on button "MOSTRAR MAIS" at bounding box center [598, 302] width 106 height 24
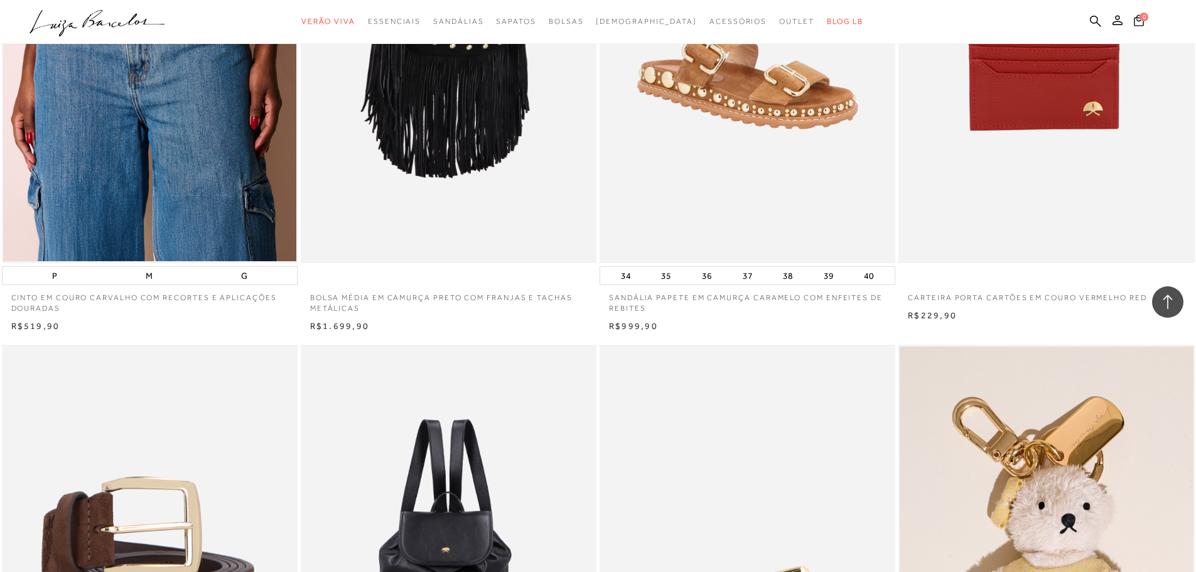
scroll to position [65571, 0]
